Goal: Task Accomplishment & Management: Manage account settings

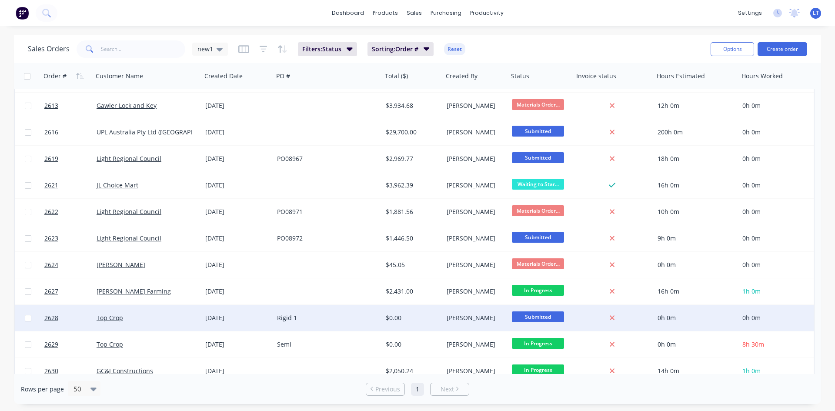
scroll to position [564, 0]
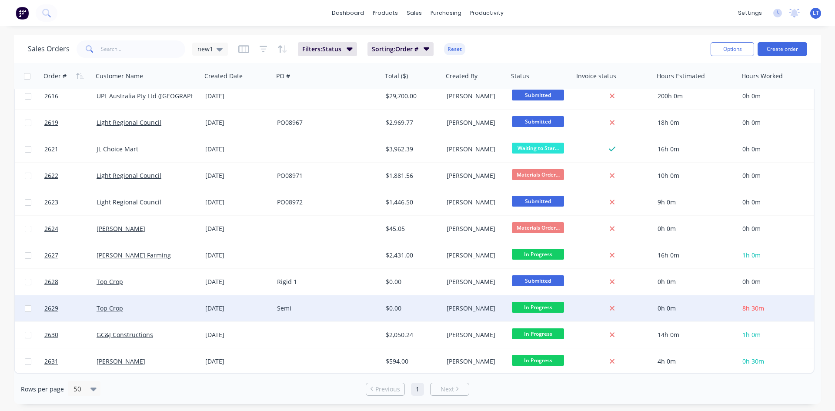
click at [152, 304] on div "Top Crop" at bounding box center [147, 308] width 109 height 26
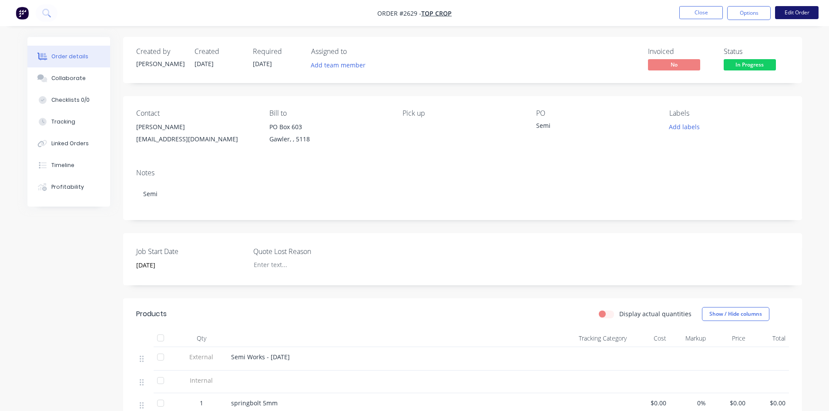
click at [799, 16] on button "Edit Order" at bounding box center [796, 12] width 43 height 13
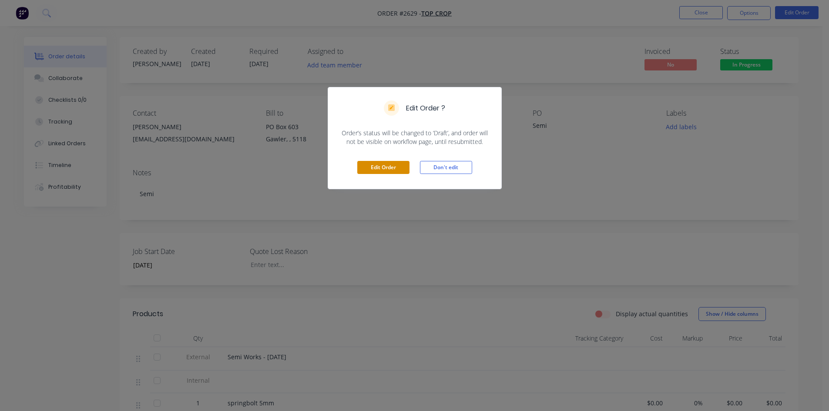
click at [370, 162] on button "Edit Order" at bounding box center [383, 167] width 52 height 13
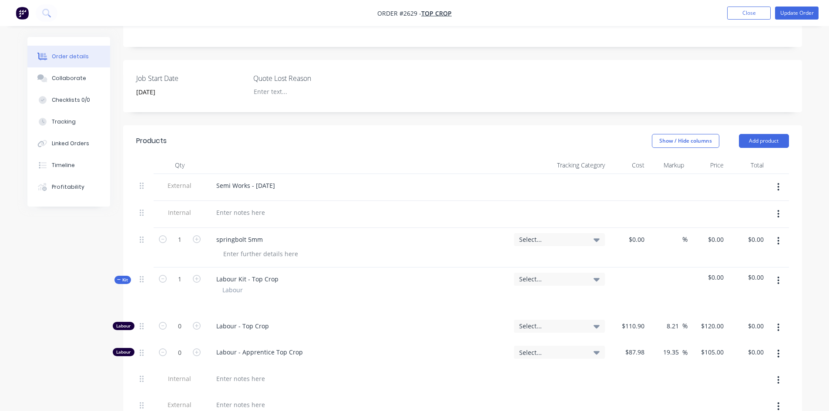
scroll to position [217, 0]
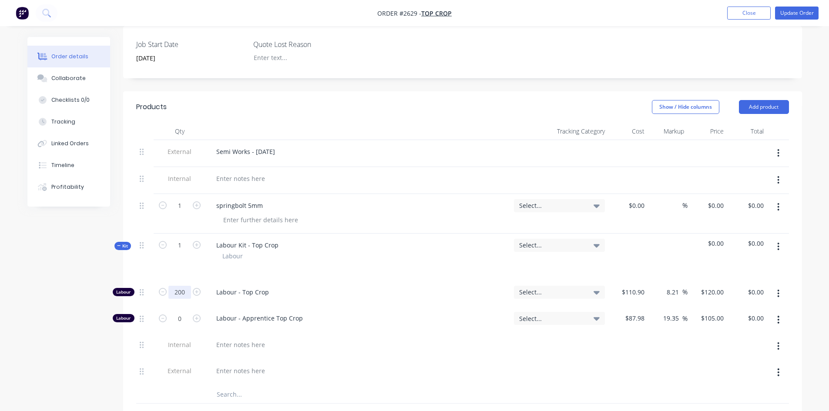
type input "200"
type input "$24,000.00"
click at [405, 364] on div at bounding box center [357, 370] width 297 height 13
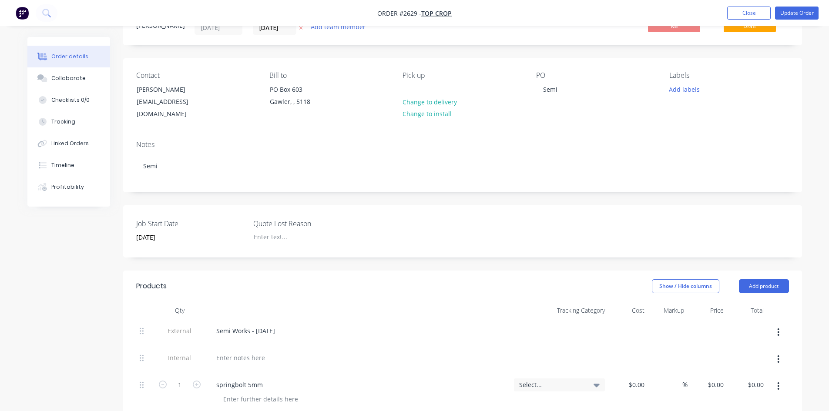
scroll to position [0, 0]
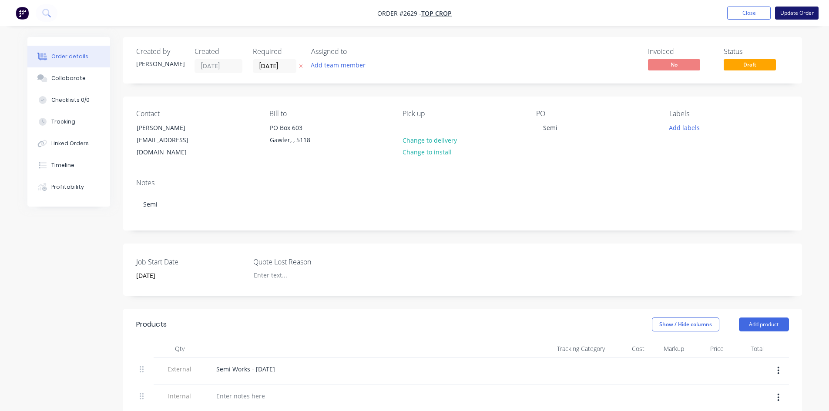
click at [799, 13] on button "Update Order" at bounding box center [796, 13] width 43 height 13
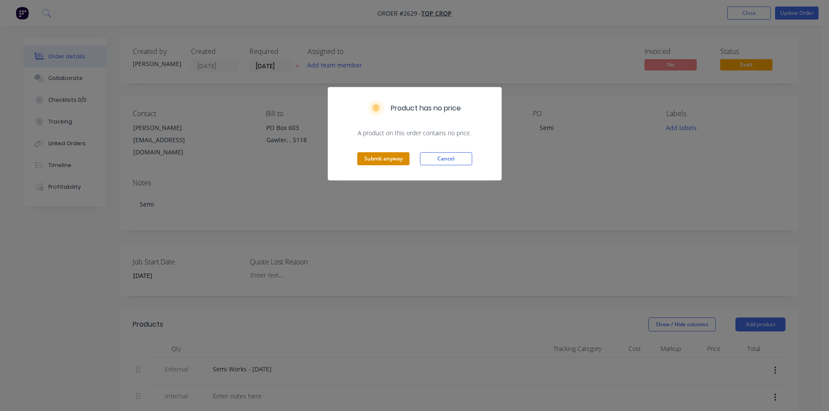
click at [365, 157] on button "Submit anyway" at bounding box center [383, 158] width 52 height 13
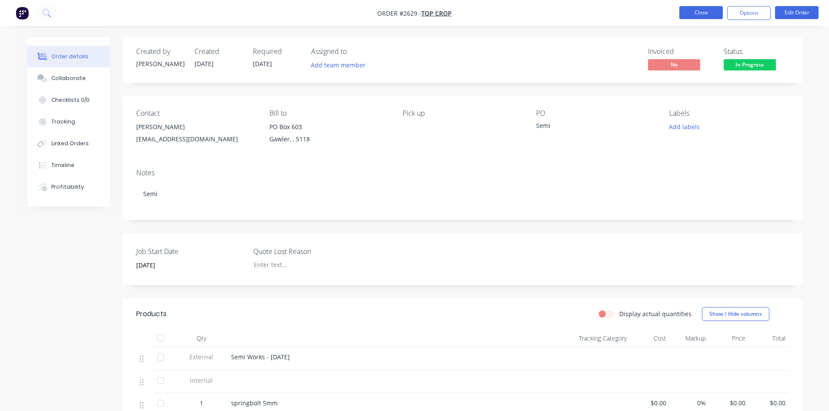
click at [705, 13] on button "Close" at bounding box center [700, 12] width 43 height 13
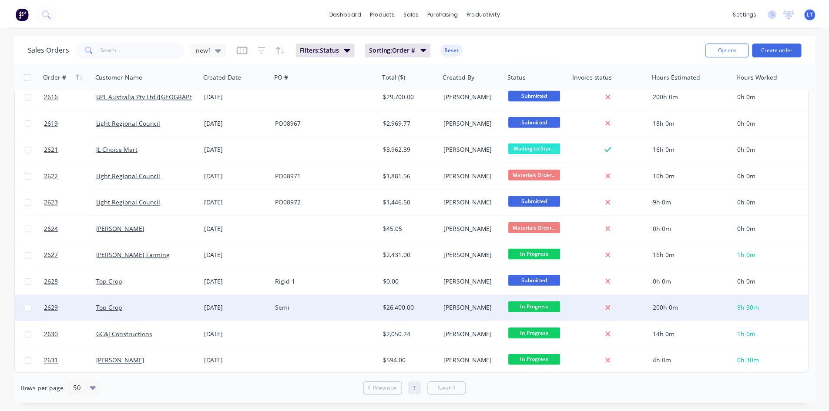
scroll to position [521, 0]
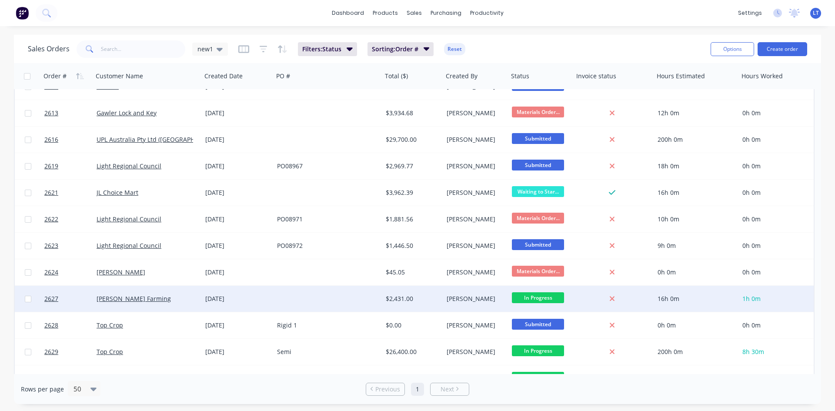
click at [311, 294] on div at bounding box center [328, 299] width 109 height 26
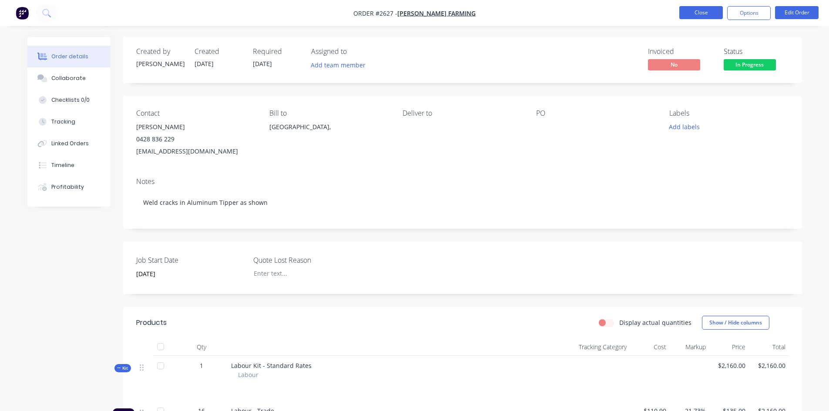
click at [689, 18] on button "Close" at bounding box center [700, 12] width 43 height 13
